Goal: Information Seeking & Learning: Find specific fact

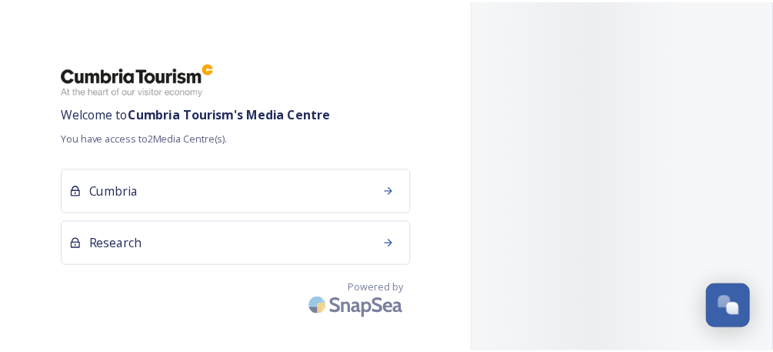
scroll to position [132, 0]
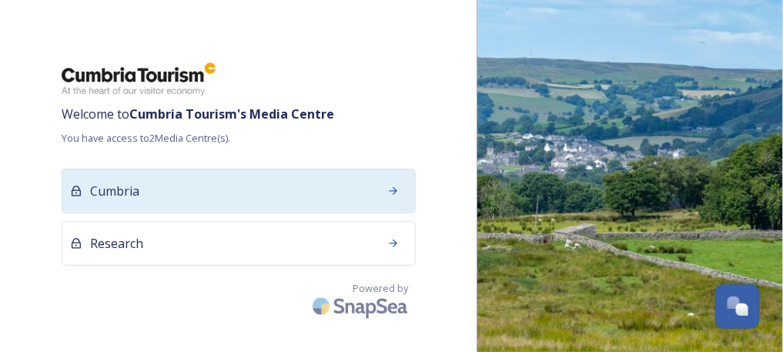
click at [155, 195] on div "Cumbria" at bounding box center [239, 191] width 354 height 45
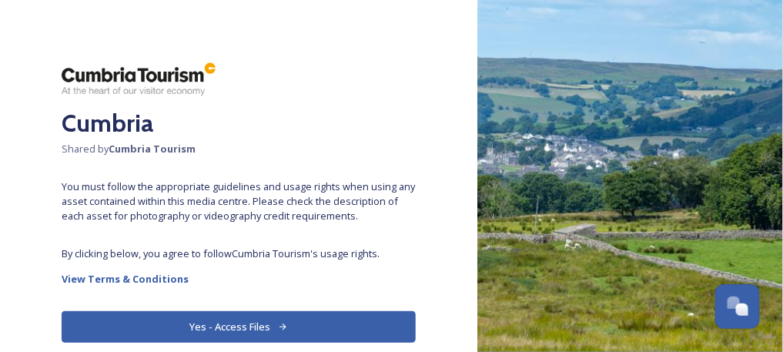
click at [241, 321] on button "Yes - Access Files" at bounding box center [239, 327] width 354 height 32
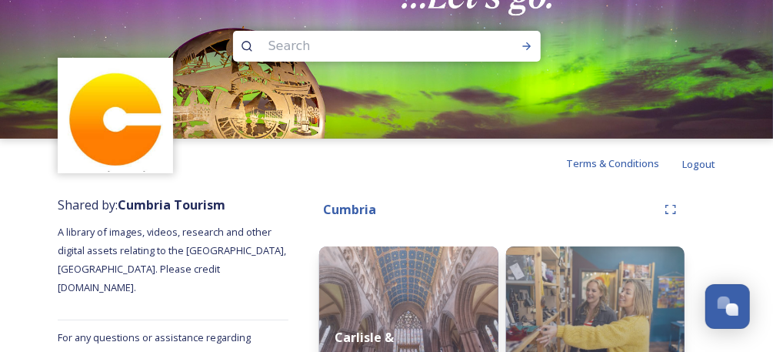
click at [398, 45] on input at bounding box center [366, 46] width 211 height 34
type input "giant"
click at [530, 50] on icon at bounding box center [527, 46] width 12 height 12
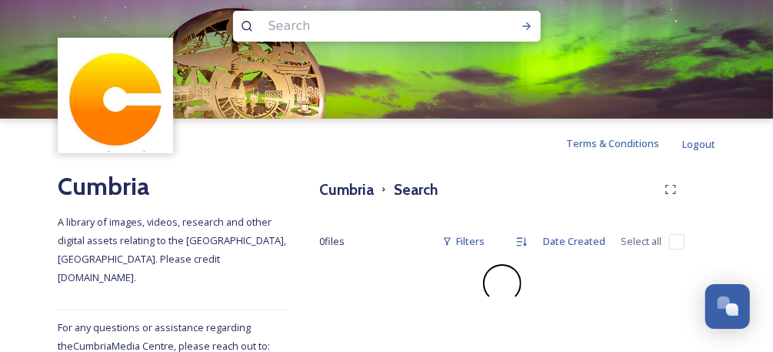
scroll to position [32, 0]
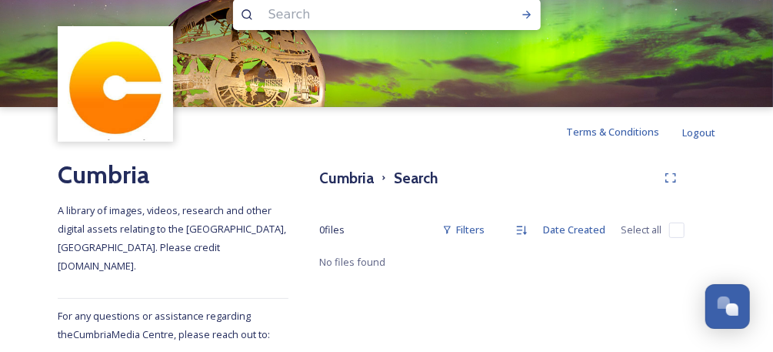
drag, startPoint x: 386, startPoint y: 28, endPoint x: 302, endPoint y: 25, distance: 83.2
click at [309, 25] on input at bounding box center [366, 15] width 211 height 34
type input "penrith"
click at [532, 18] on icon at bounding box center [527, 14] width 12 height 12
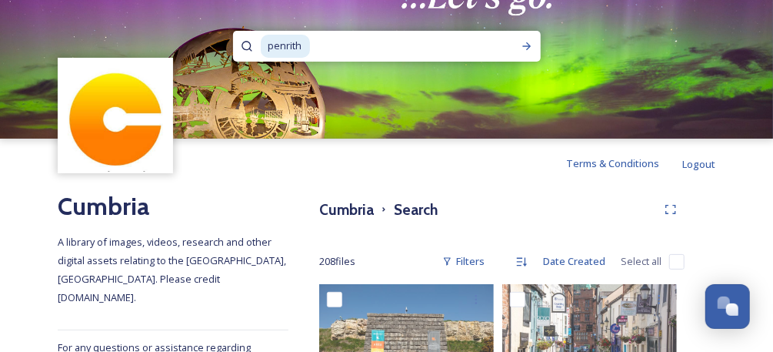
click at [336, 35] on input at bounding box center [404, 46] width 185 height 34
type input "p"
type input "haweswater"
click at [528, 42] on icon at bounding box center [527, 46] width 12 height 12
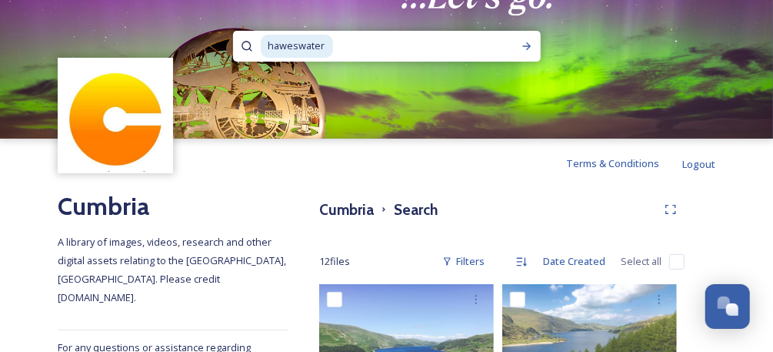
drag, startPoint x: 369, startPoint y: 47, endPoint x: 346, endPoint y: 44, distance: 23.3
click at [346, 44] on input at bounding box center [422, 46] width 174 height 34
type input "h"
type input "mardale"
click at [525, 41] on icon at bounding box center [527, 46] width 12 height 12
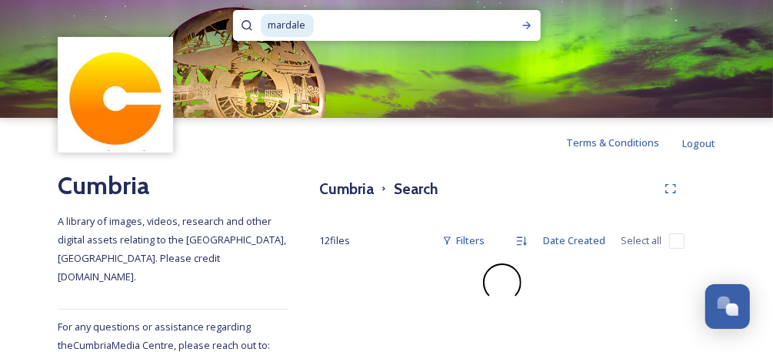
scroll to position [32, 0]
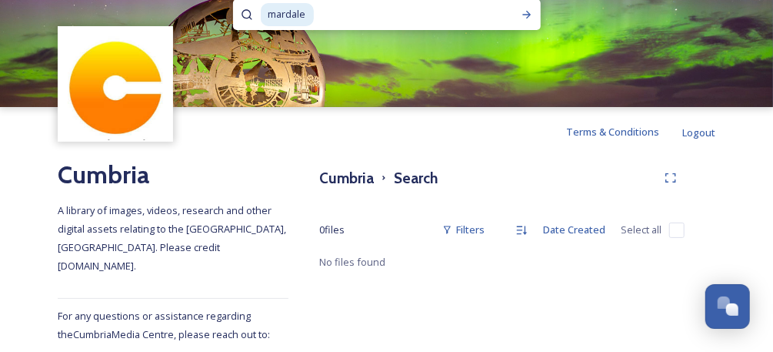
click at [339, 17] on input at bounding box center [408, 15] width 184 height 34
type input "m"
type input "haweswater"
click at [535, 11] on div "Run Search" at bounding box center [527, 15] width 28 height 28
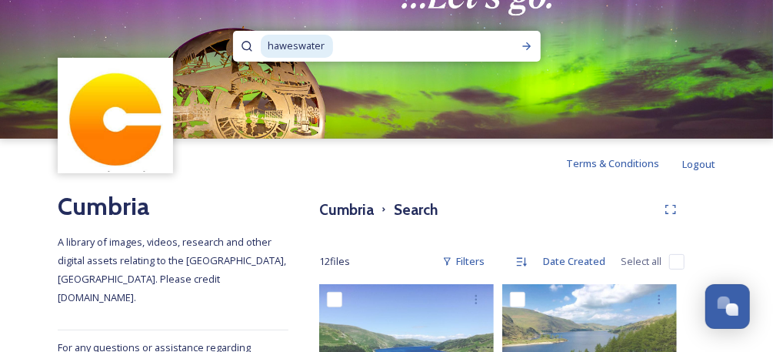
click at [335, 48] on input at bounding box center [422, 46] width 174 height 34
type input "h"
type input "[GEOGRAPHIC_DATA]"
click at [525, 42] on icon at bounding box center [527, 46] width 12 height 12
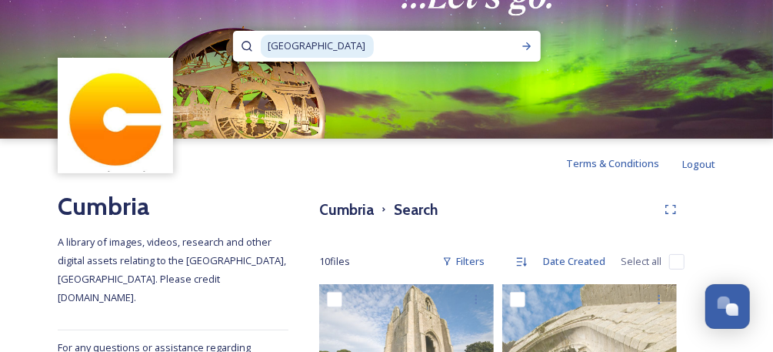
click at [376, 54] on input at bounding box center [445, 46] width 138 height 34
type input "s"
type input "[PERSON_NAME]"
click at [530, 37] on div "Run Search" at bounding box center [527, 46] width 28 height 28
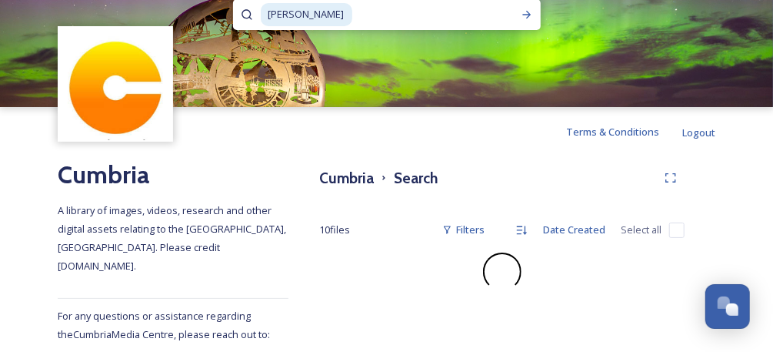
scroll to position [32, 0]
